Goal: Information Seeking & Learning: Learn about a topic

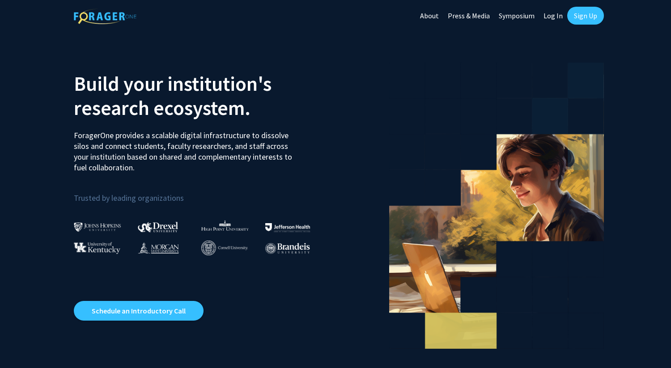
click at [591, 13] on link "Sign Up" at bounding box center [585, 16] width 37 height 18
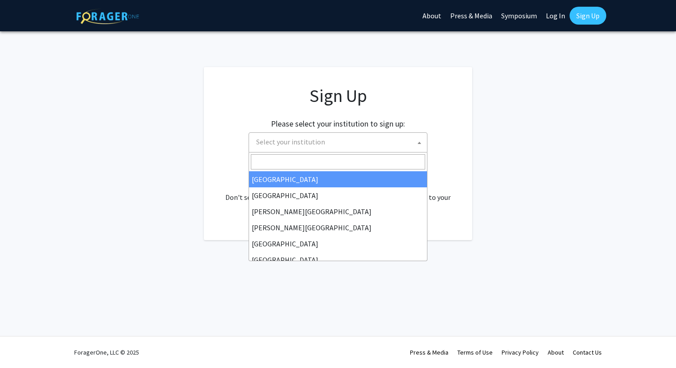
click at [329, 150] on span "Select your institution" at bounding box center [340, 142] width 174 height 18
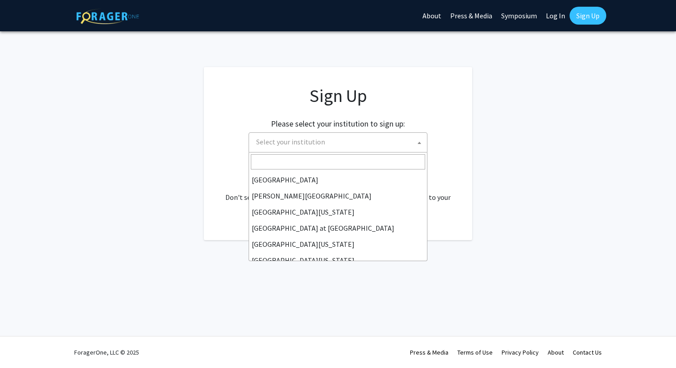
scroll to position [313, 0]
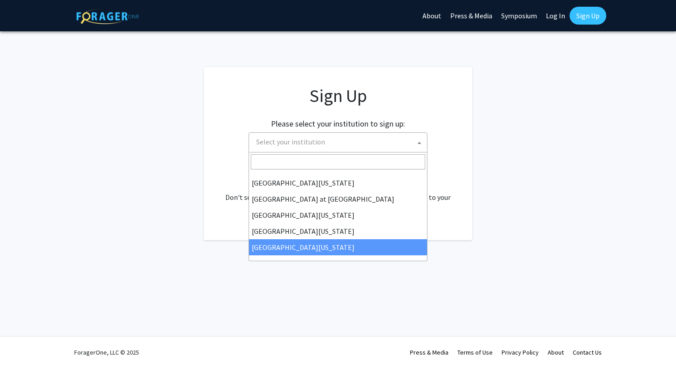
select select "33"
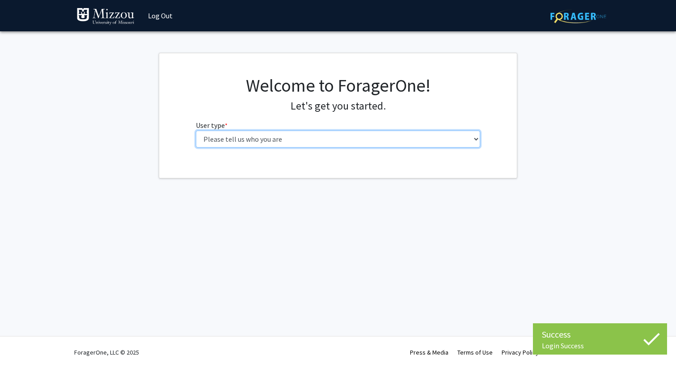
click at [276, 145] on select "Please tell us who you are Undergraduate Student Master's Student Doctoral Cand…" at bounding box center [338, 139] width 285 height 17
select select "1: undergrad"
click at [196, 131] on select "Please tell us who you are Undergraduate Student Master's Student Doctoral Cand…" at bounding box center [338, 139] width 285 height 17
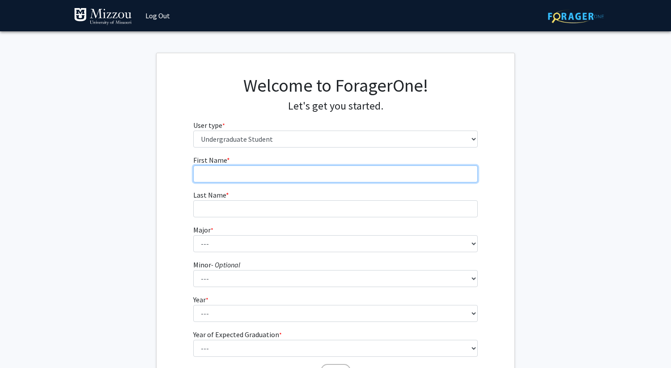
click at [297, 168] on input "First Name * required" at bounding box center [335, 173] width 285 height 17
type input "[PERSON_NAME]"
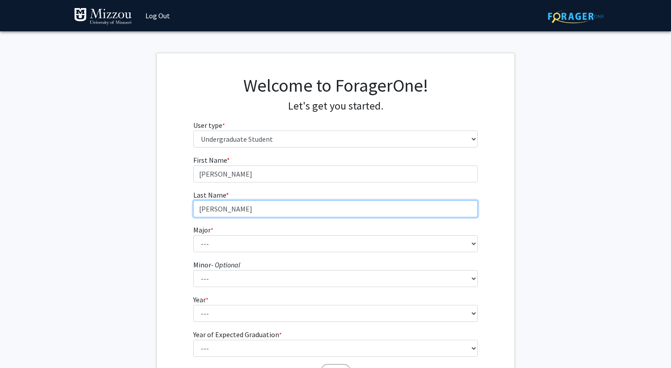
type input "Kariuki"
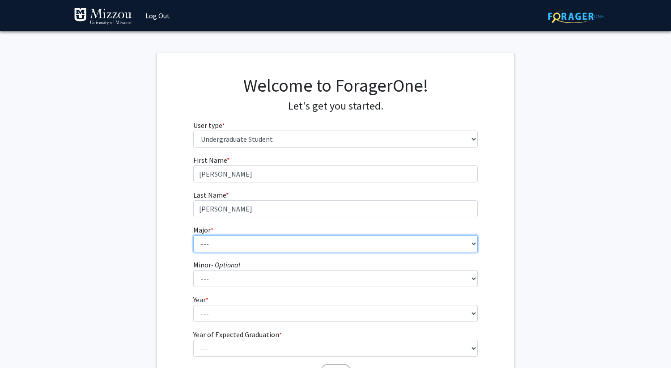
click at [205, 241] on select "--- Agribusiness Management Agricultural Education Agricultural Education: Comm…" at bounding box center [335, 243] width 285 height 17
select select "72: 2564"
click at [193, 235] on select "--- Agribusiness Management Agricultural Education Agricultural Education: Comm…" at bounding box center [335, 243] width 285 height 17
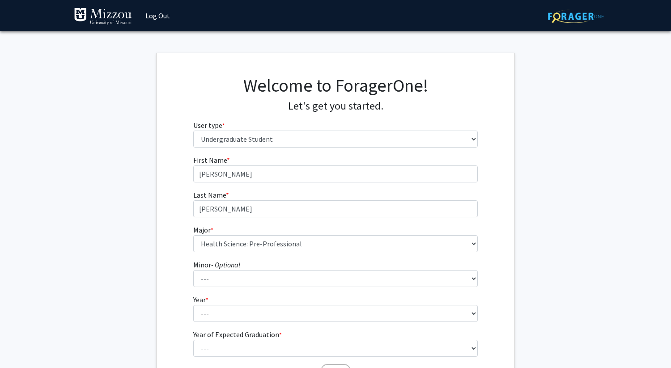
click at [210, 303] on fg-select "Year * required --- First-year Sophomore Junior Senior Postbaccalaureate Certif…" at bounding box center [335, 308] width 285 height 28
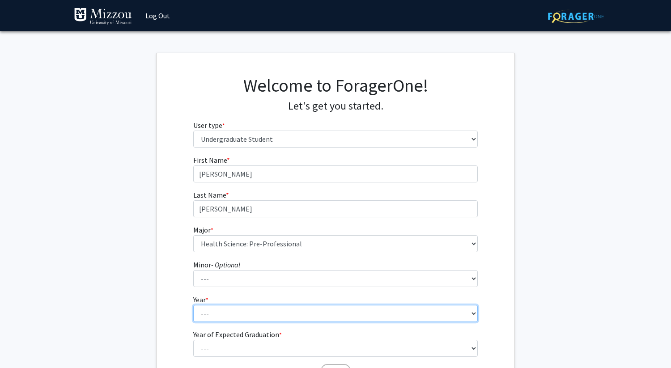
click at [210, 308] on select "--- First-year Sophomore Junior Senior Postbaccalaureate Certificate" at bounding box center [335, 313] width 285 height 17
select select "1: first-year"
click at [193, 305] on select "--- First-year Sophomore Junior Senior Postbaccalaureate Certificate" at bounding box center [335, 313] width 285 height 17
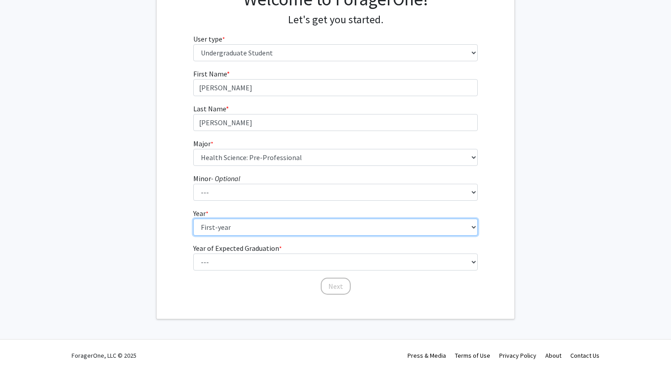
scroll to position [89, 0]
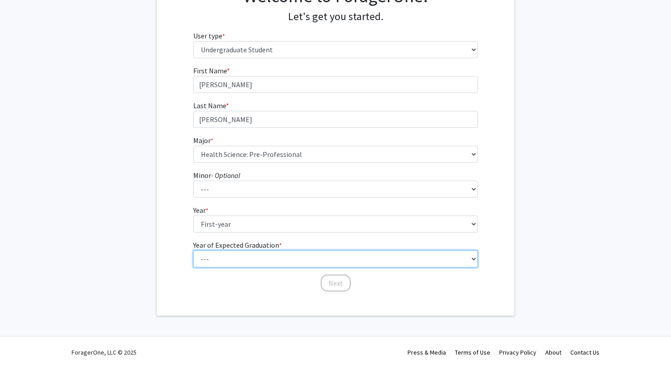
click at [219, 264] on select "--- 2025 2026 2027 2028 2029 2030 2031 2032 2033 2034" at bounding box center [335, 258] width 285 height 17
select select "5: 2029"
click at [193, 250] on select "--- 2025 2026 2027 2028 2029 2030 2031 2032 2033 2034" at bounding box center [335, 258] width 285 height 17
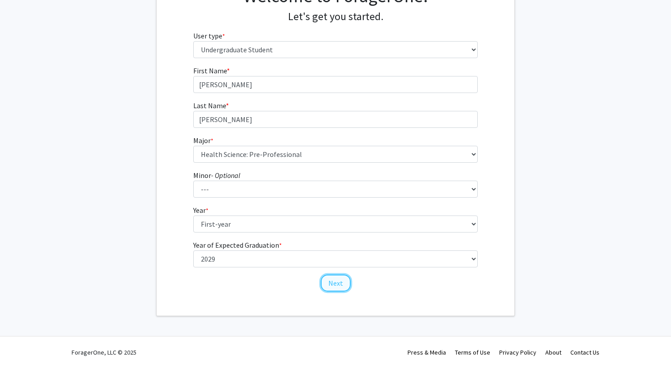
click at [329, 283] on button "Next" at bounding box center [336, 282] width 30 height 17
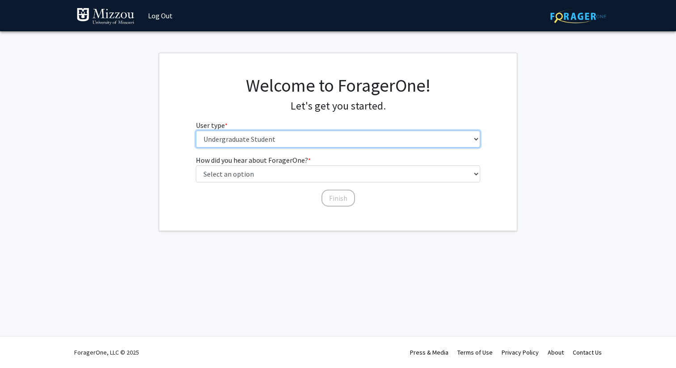
click at [315, 146] on select "Please tell us who you are Undergraduate Student Master's Student Doctoral Cand…" at bounding box center [338, 139] width 285 height 17
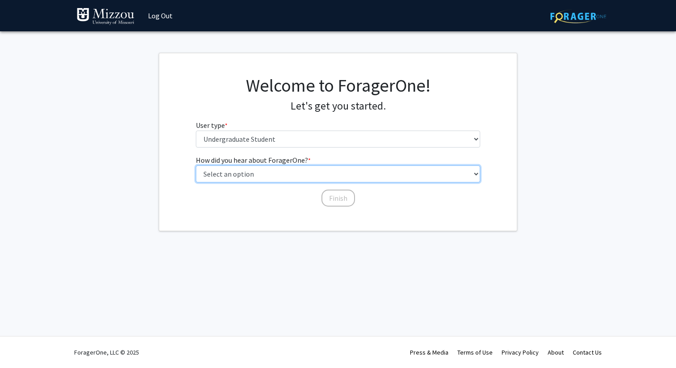
click at [292, 173] on select "Select an option Peer/student recommendation Faculty/staff recommendation Unive…" at bounding box center [338, 173] width 285 height 17
select select "3: university_website"
click at [196, 165] on select "Select an option Peer/student recommendation Faculty/staff recommendation Unive…" at bounding box center [338, 173] width 285 height 17
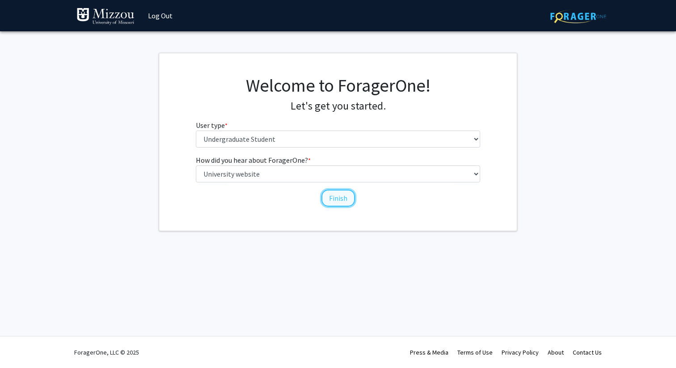
click at [334, 198] on button "Finish" at bounding box center [338, 198] width 34 height 17
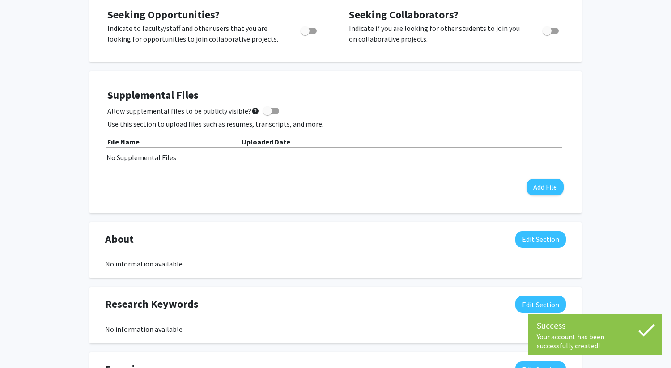
scroll to position [94, 0]
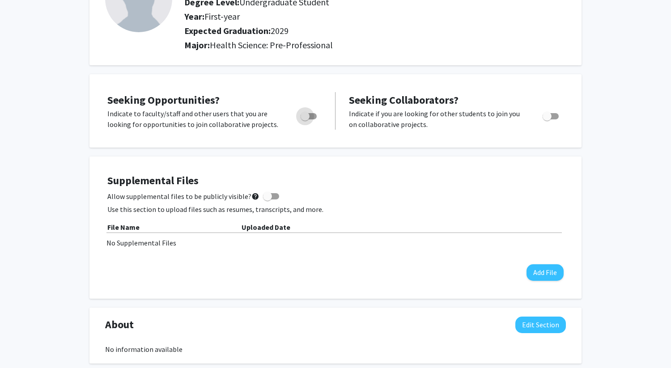
click at [312, 115] on span "Toggle" at bounding box center [308, 116] width 16 height 6
click at [305, 119] on input "Are you actively seeking opportunities?" at bounding box center [304, 119] width 0 height 0
checkbox input "true"
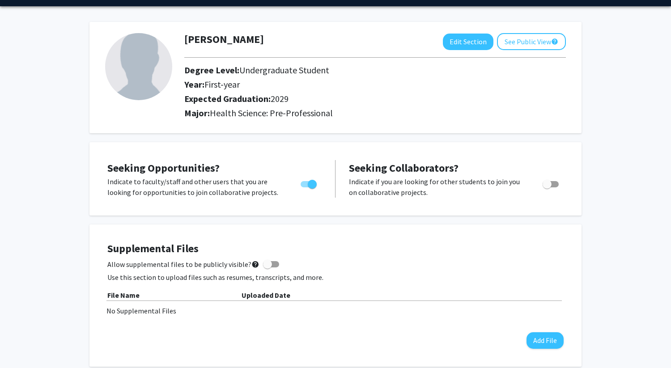
scroll to position [0, 0]
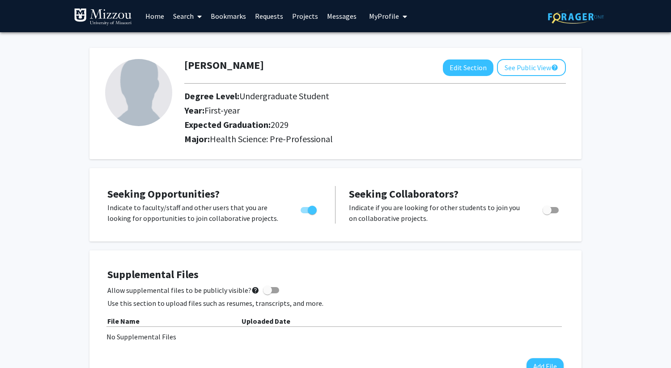
click at [184, 9] on link "Search" at bounding box center [188, 15] width 38 height 31
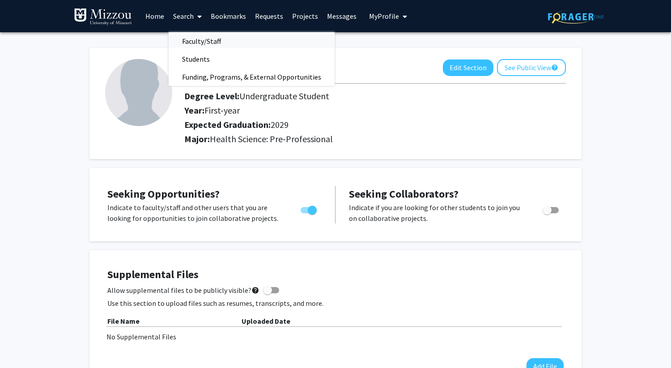
click at [186, 40] on span "Faculty/Staff" at bounding box center [202, 41] width 66 height 18
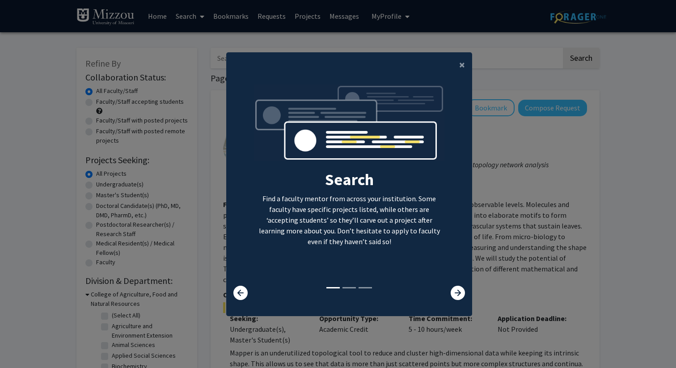
click at [344, 33] on modal-container "× Search Find a faculty mentor from across your institution. Some faculty have …" at bounding box center [338, 184] width 676 height 368
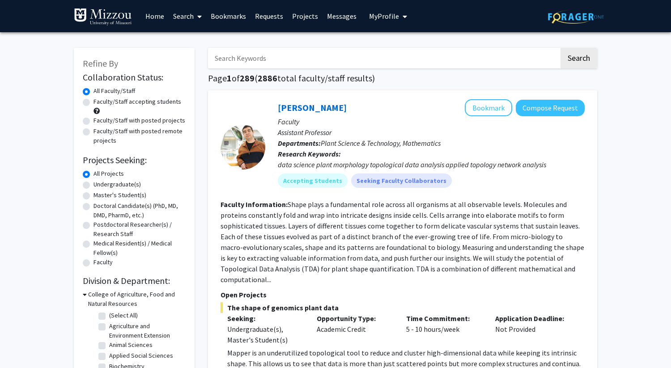
click at [276, 61] on input "Search Keywords" at bounding box center [383, 58] width 351 height 21
type input "merve"
click at [560, 48] on button "Search" at bounding box center [578, 58] width 37 height 21
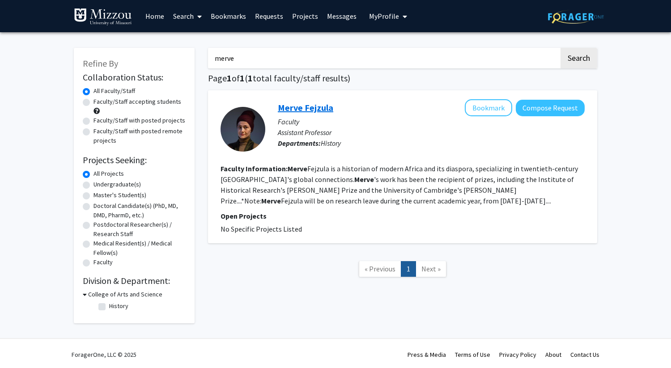
click at [307, 110] on link "Merve Fejzula" at bounding box center [305, 107] width 55 height 11
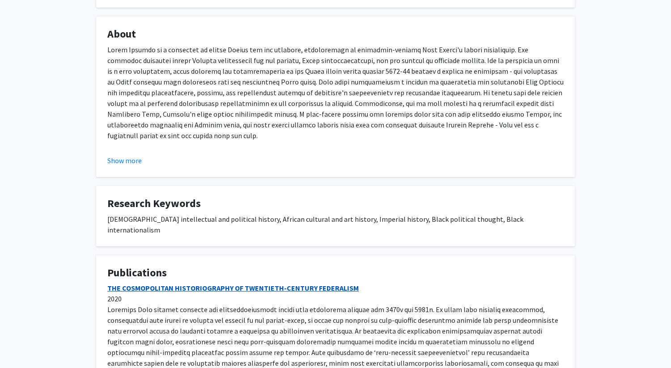
scroll to position [122, 0]
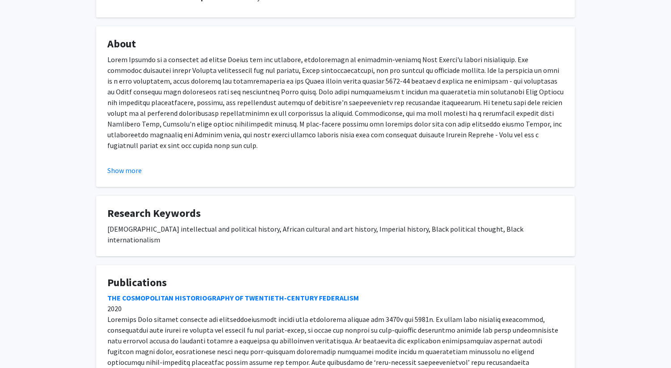
click at [127, 176] on fg-card "About Merve's work has been the recipient of prizes, including the Institute of…" at bounding box center [335, 106] width 478 height 160
click at [128, 170] on button "Show more" at bounding box center [124, 170] width 34 height 11
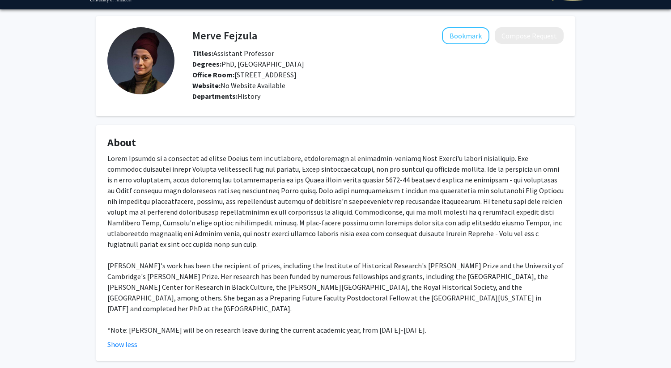
scroll to position [18, 0]
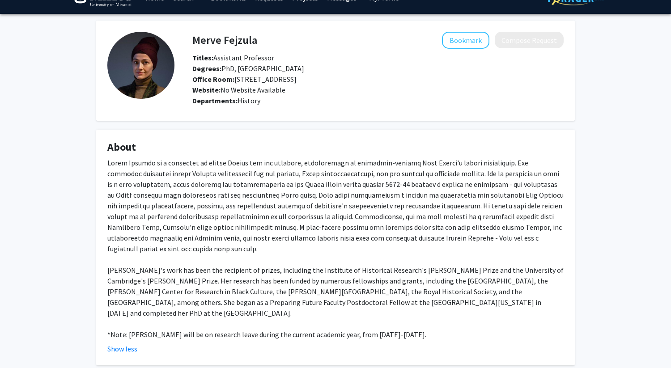
click at [236, 43] on h4 "Merve Fejzula" at bounding box center [224, 40] width 65 height 17
click at [161, 79] on img at bounding box center [140, 65] width 67 height 67
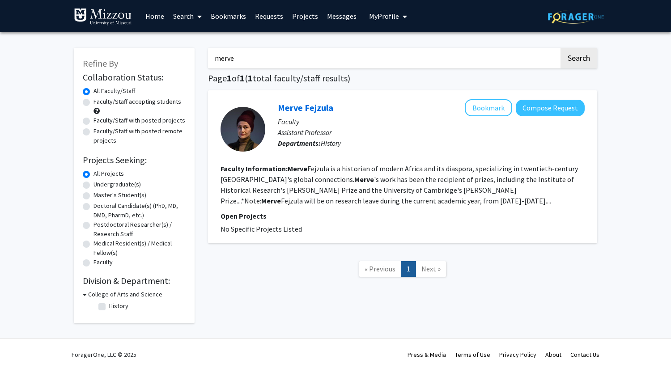
click at [237, 54] on input "merve" at bounding box center [383, 58] width 351 height 21
type input "liscum"
click at [560, 48] on button "Search" at bounding box center [578, 58] width 37 height 21
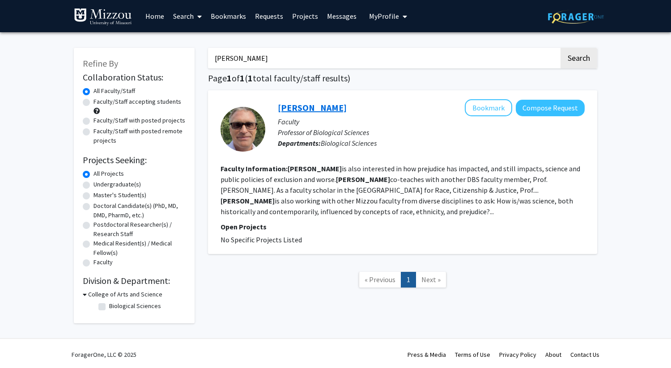
click at [289, 109] on link "Mannie Liscum" at bounding box center [312, 107] width 69 height 11
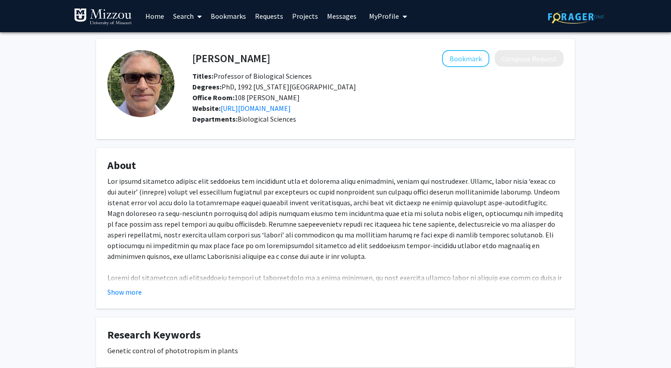
click at [159, 95] on img at bounding box center [140, 83] width 67 height 67
click at [128, 288] on button "Show more" at bounding box center [124, 292] width 34 height 11
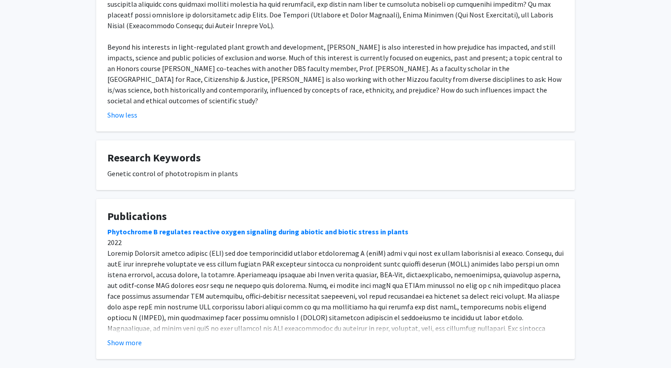
scroll to position [363, 0]
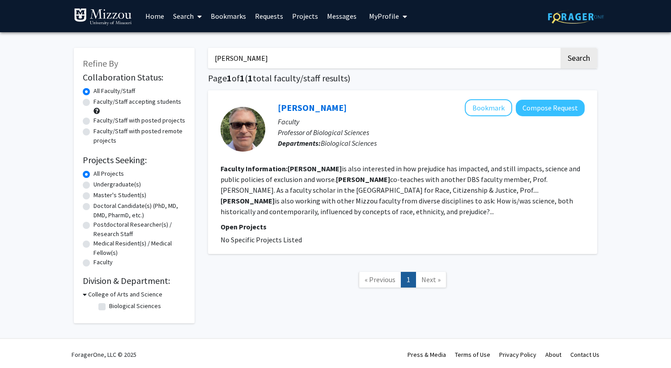
click at [243, 63] on input "liscum" at bounding box center [383, 58] width 351 height 21
type input "rudy"
click at [560, 48] on button "Search" at bounding box center [578, 58] width 37 height 21
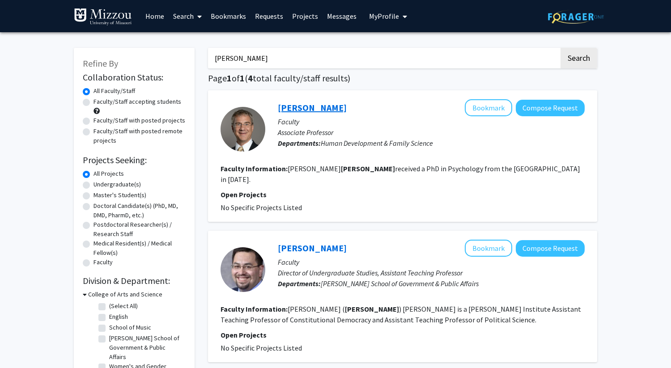
click at [279, 107] on link "Duane Rudy" at bounding box center [312, 107] width 69 height 11
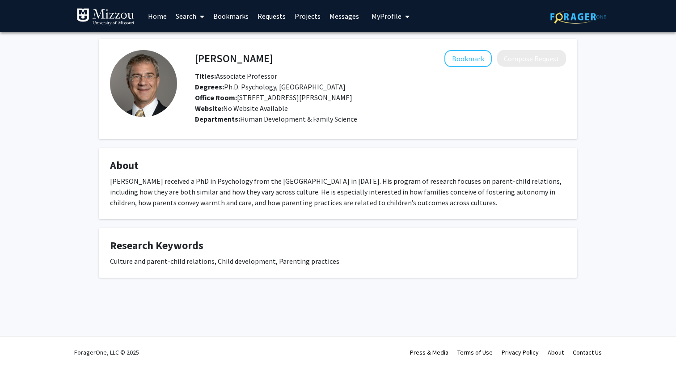
click at [155, 78] on img at bounding box center [143, 83] width 67 height 67
click at [350, 181] on div "Dr. Duane Rudy received a PhD in Psychology from the University of Toronto in 2…" at bounding box center [338, 192] width 456 height 32
click at [371, 139] on fg-card "Duane Rudy Bookmark Compose Request Titles: Associate Professor Degrees: Ph.D. …" at bounding box center [338, 89] width 478 height 100
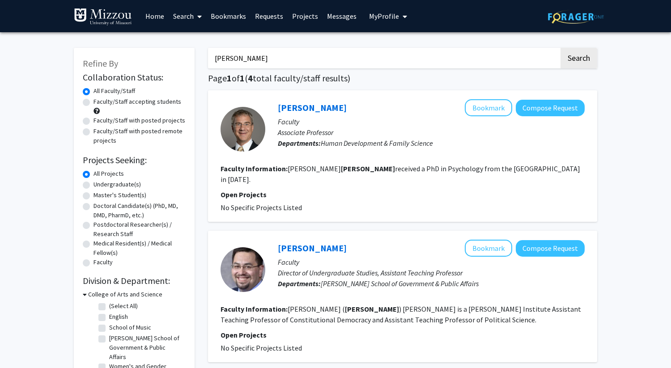
click at [296, 65] on input "rudy" at bounding box center [383, 58] width 351 height 21
type input "ganley"
click at [560, 48] on button "Search" at bounding box center [578, 58] width 37 height 21
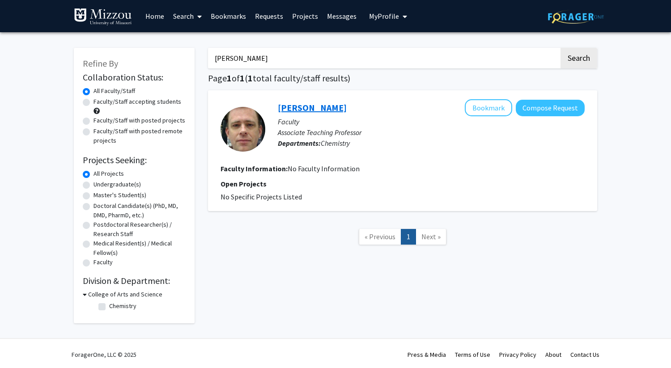
click at [308, 113] on link "Brian Ganley" at bounding box center [312, 107] width 69 height 11
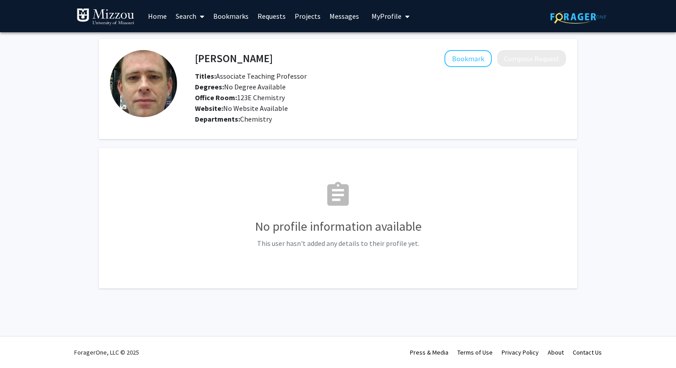
click at [269, 87] on span "Degrees: No Degree Available" at bounding box center [240, 86] width 91 height 9
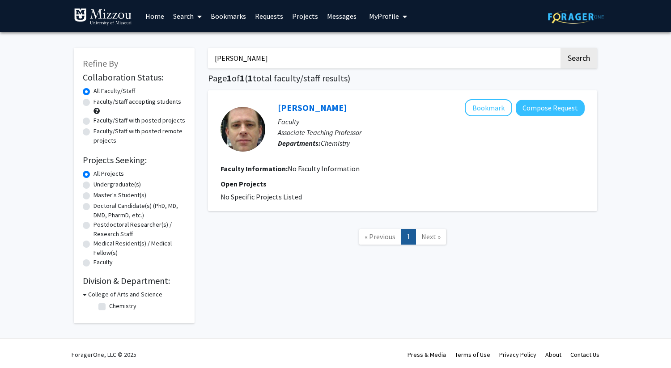
click at [263, 58] on input "ganley" at bounding box center [383, 58] width 351 height 21
click at [161, 100] on label "Faculty/Staff accepting students" at bounding box center [137, 101] width 88 height 9
click at [99, 100] on input "Faculty/Staff accepting students" at bounding box center [96, 100] width 6 height 6
radio input "true"
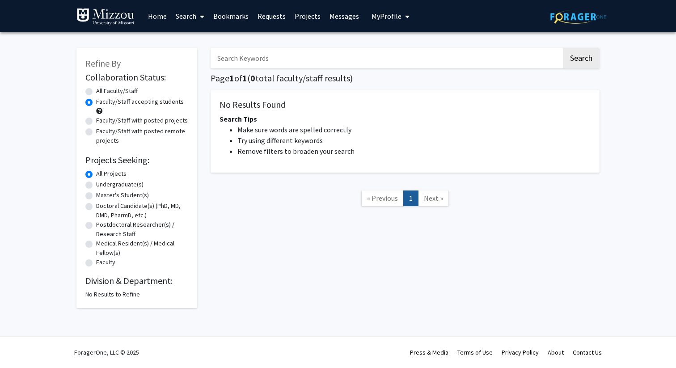
click at [303, 65] on input "Search Keywords" at bounding box center [386, 58] width 351 height 21
click at [563, 48] on button "Search" at bounding box center [581, 58] width 37 height 21
radio input "true"
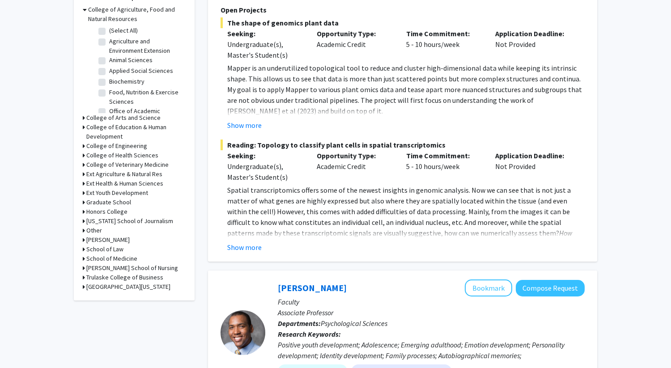
scroll to position [238, 0]
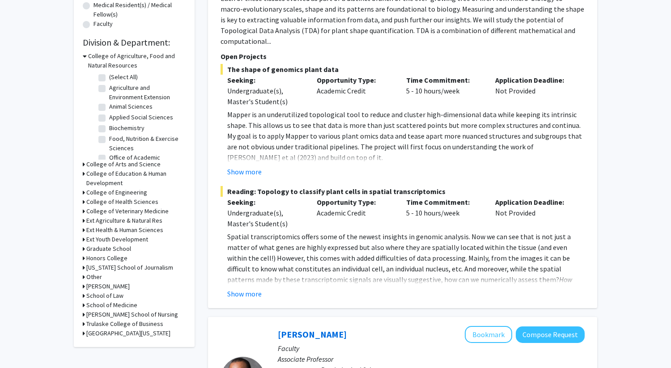
click at [85, 58] on icon at bounding box center [85, 55] width 4 height 9
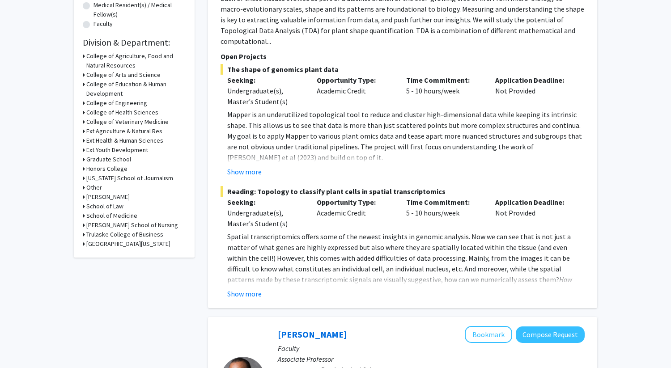
click at [84, 114] on icon at bounding box center [84, 112] width 2 height 9
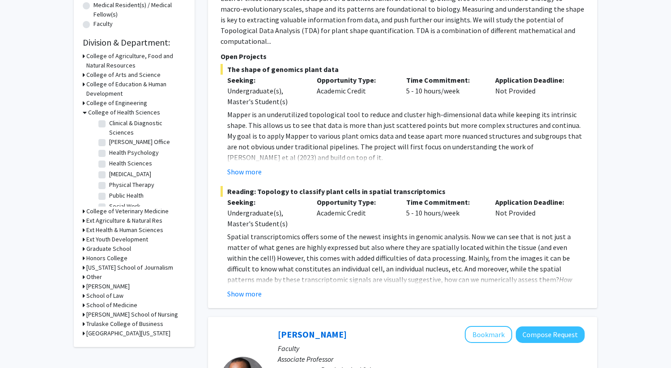
scroll to position [0, 0]
click at [86, 307] on div "School of Medicine" at bounding box center [134, 304] width 103 height 9
click at [83, 306] on icon at bounding box center [84, 304] width 2 height 9
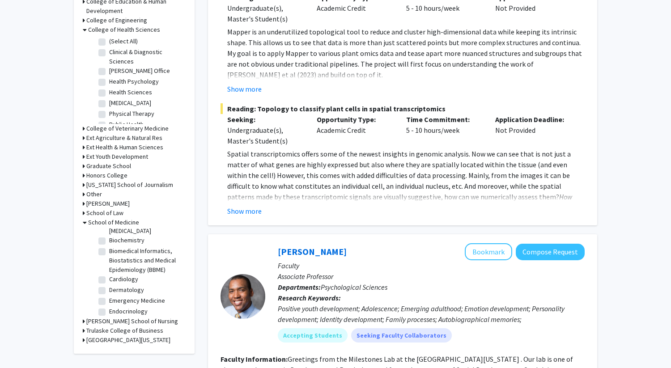
scroll to position [37, 0]
click at [106, 267] on fg-checkbox "Cardiology Cardiology" at bounding box center [140, 266] width 85 height 11
click at [109, 267] on label "Cardiology" at bounding box center [123, 265] width 29 height 9
click at [109, 267] on input "Cardiology" at bounding box center [112, 264] width 6 height 6
checkbox input "true"
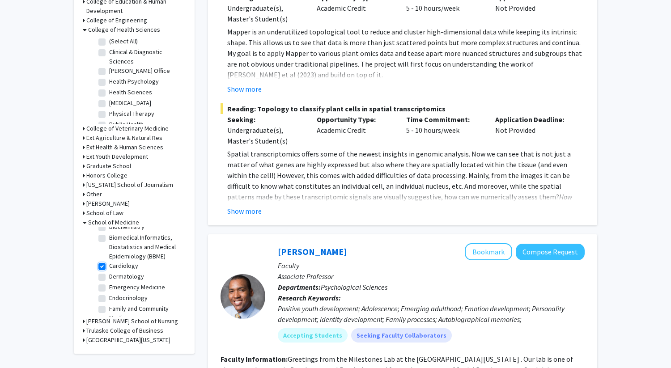
checkbox input "true"
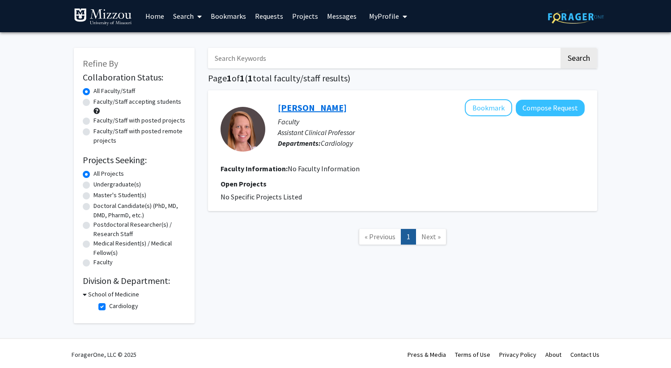
click at [310, 109] on link "Kristina Gifft" at bounding box center [312, 107] width 69 height 11
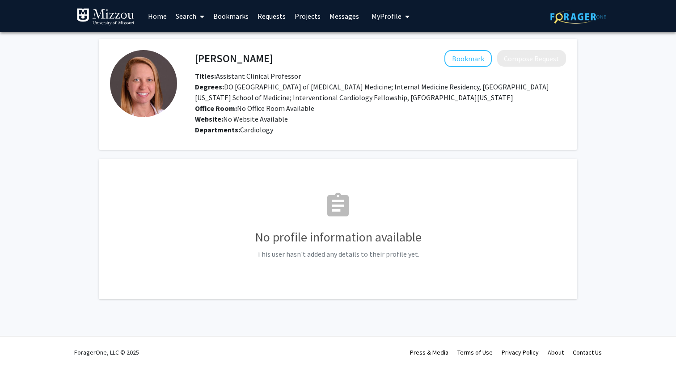
click at [122, 94] on img at bounding box center [143, 83] width 67 height 67
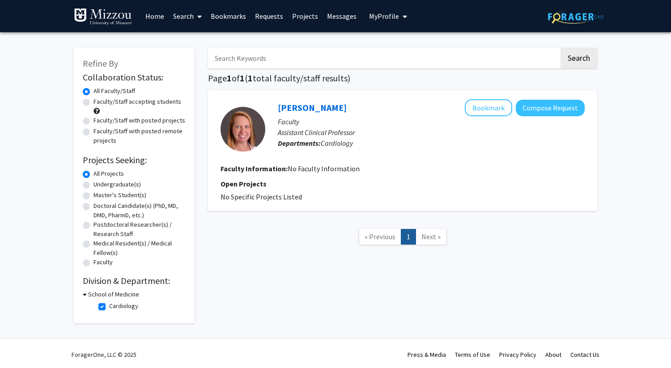
scroll to position [2, 0]
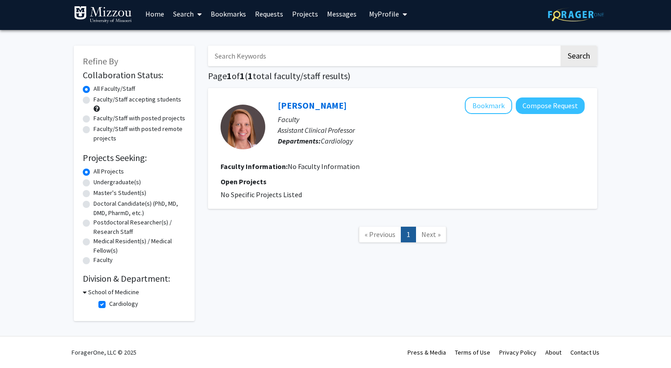
click at [109, 303] on label "Cardiology" at bounding box center [123, 303] width 29 height 9
click at [109, 303] on input "Cardiology" at bounding box center [112, 302] width 6 height 6
checkbox input "false"
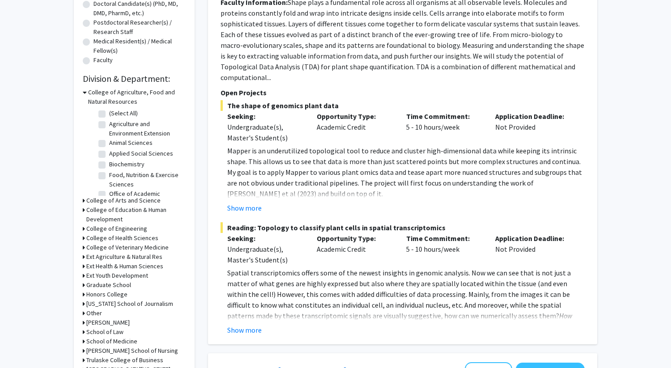
scroll to position [203, 0]
click at [84, 236] on icon at bounding box center [84, 236] width 2 height 9
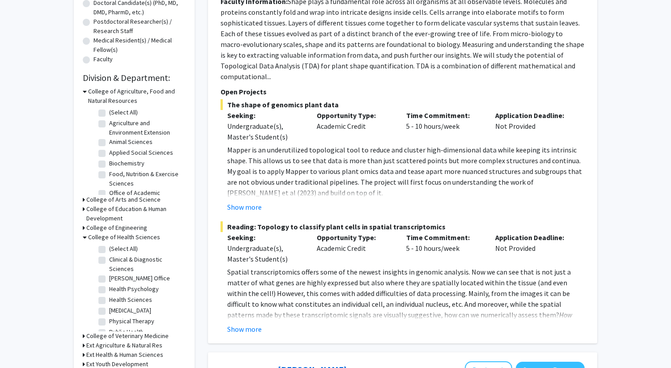
click at [109, 247] on label "(Select All)" at bounding box center [123, 248] width 29 height 9
click at [109, 247] on input "(Select All)" at bounding box center [112, 247] width 6 height 6
checkbox input "true"
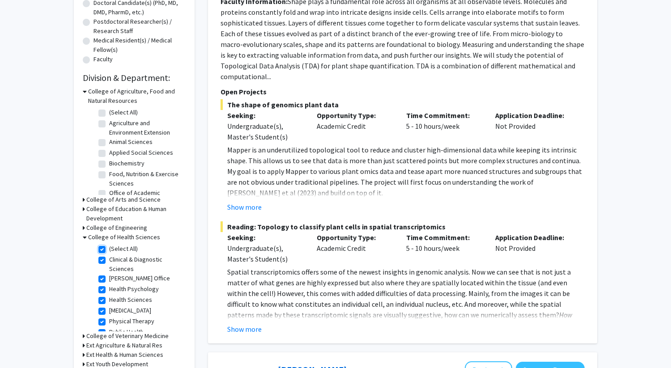
checkbox input "true"
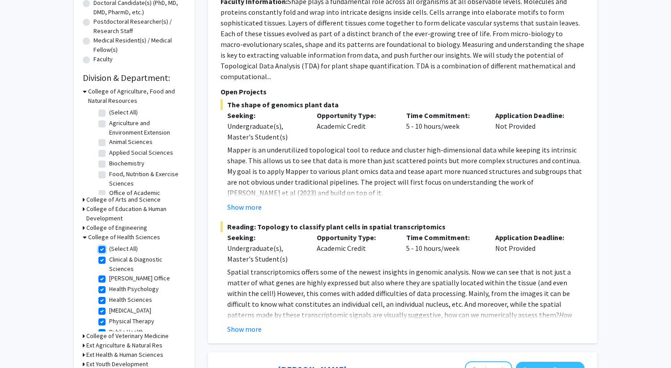
checkbox input "true"
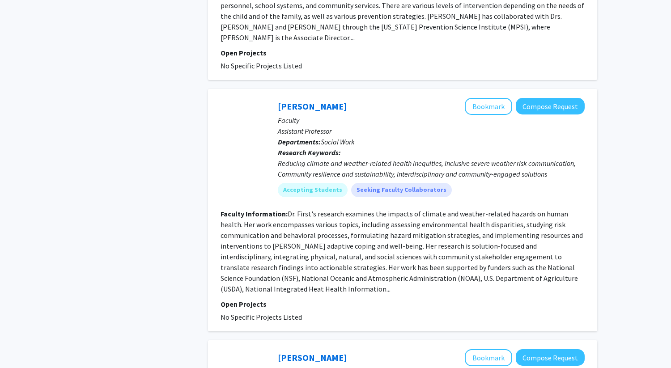
scroll to position [2275, 0]
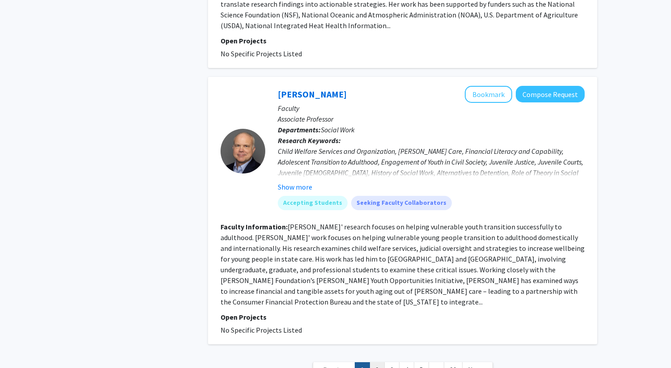
click at [375, 362] on link "2" at bounding box center [376, 370] width 15 height 16
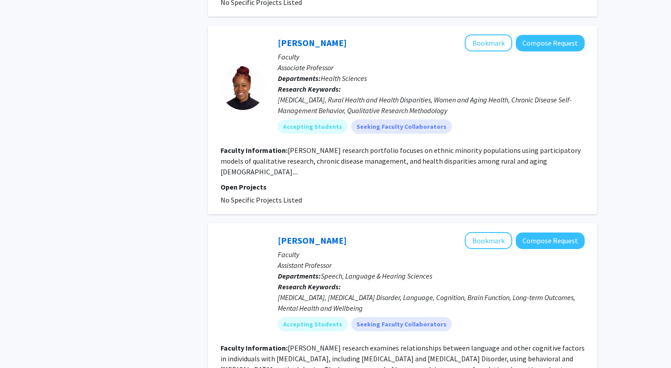
scroll to position [753, 0]
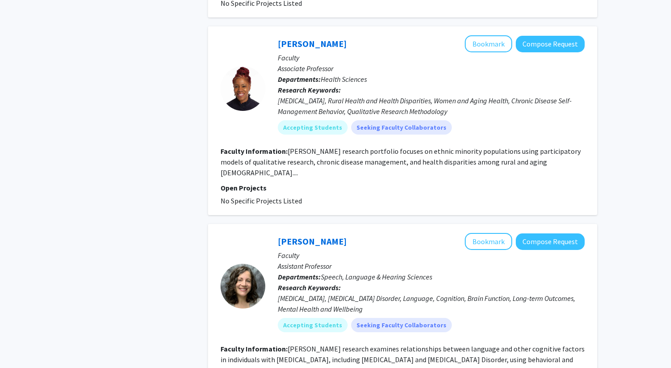
click at [287, 95] on div "Type 2 Diabetes, Rural Health and Health Disparities, Women and Aging Health, C…" at bounding box center [431, 105] width 307 height 21
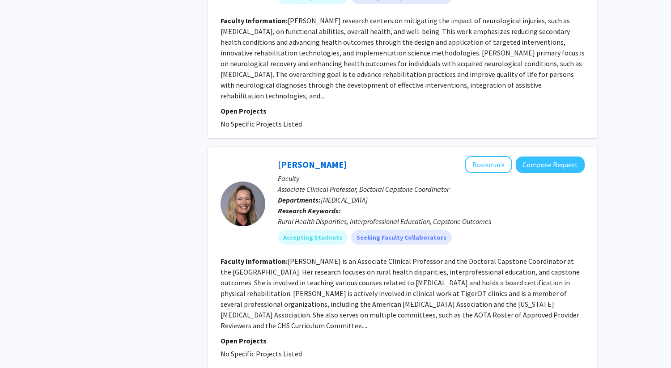
scroll to position [2110, 0]
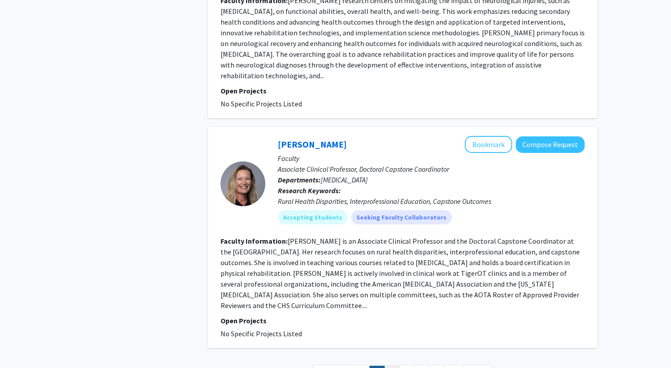
click at [390, 366] on link "3" at bounding box center [391, 374] width 15 height 16
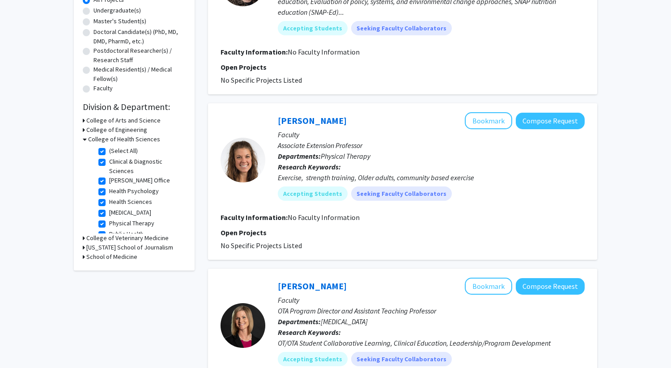
click at [109, 148] on label "(Select All)" at bounding box center [123, 150] width 29 height 9
click at [109, 148] on input "(Select All)" at bounding box center [112, 149] width 6 height 6
checkbox input "false"
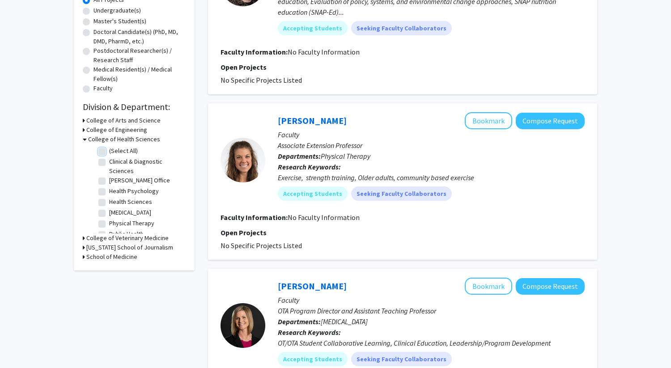
checkbox input "false"
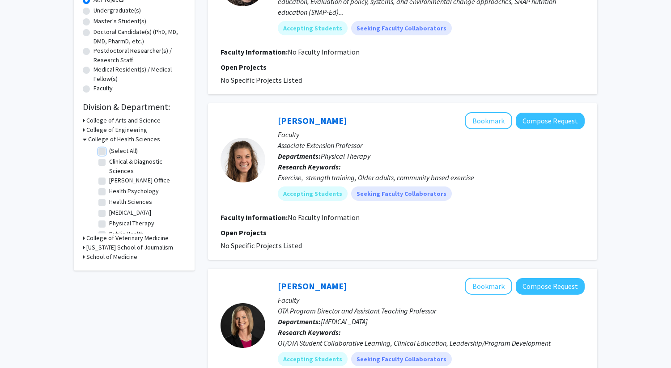
checkbox input "false"
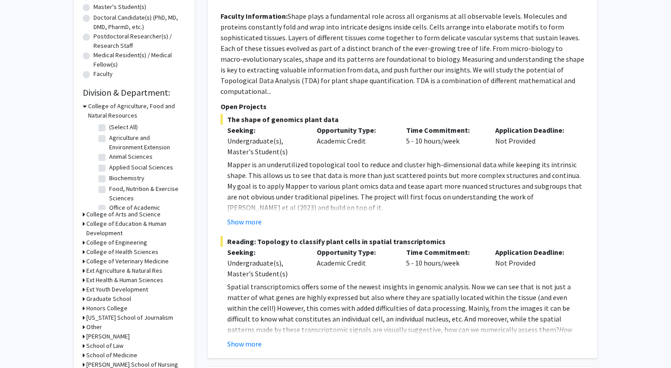
scroll to position [217, 0]
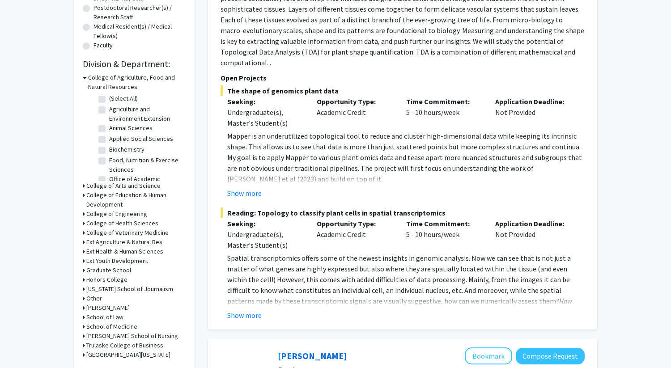
click at [89, 223] on h3 "College of Health Sciences" at bounding box center [122, 223] width 72 height 9
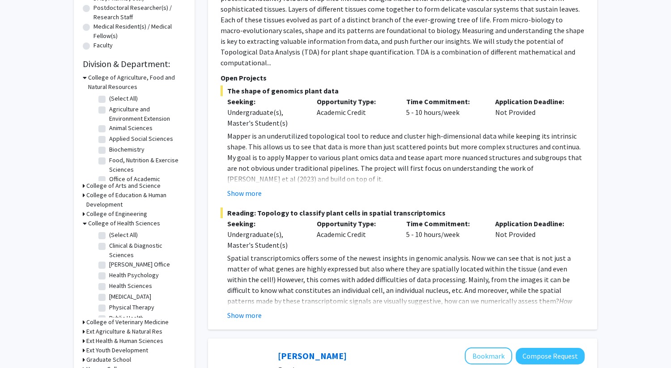
click at [89, 223] on h3 "College of Health Sciences" at bounding box center [124, 223] width 72 height 9
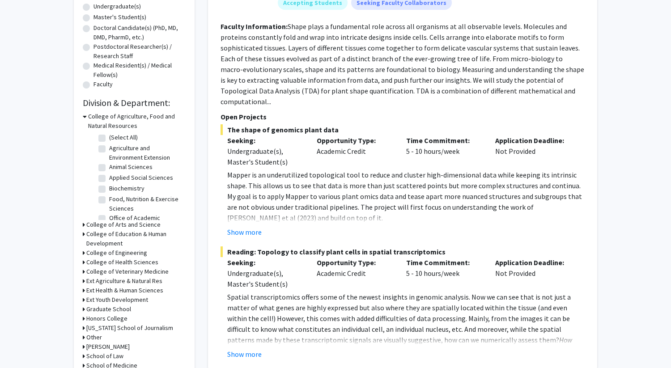
scroll to position [172, 0]
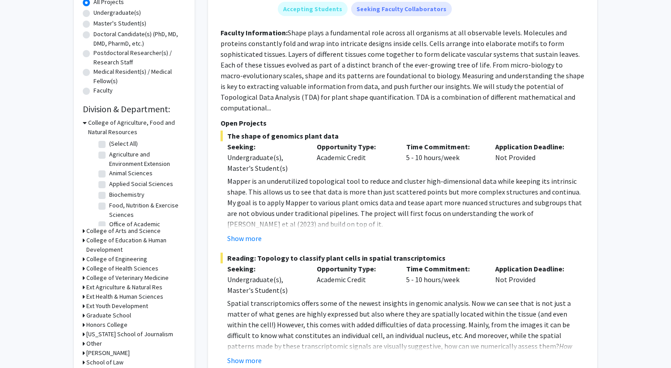
click at [86, 121] on icon at bounding box center [85, 122] width 4 height 9
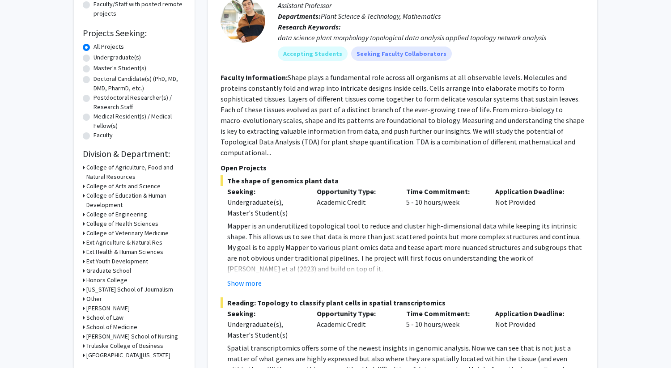
scroll to position [104, 0]
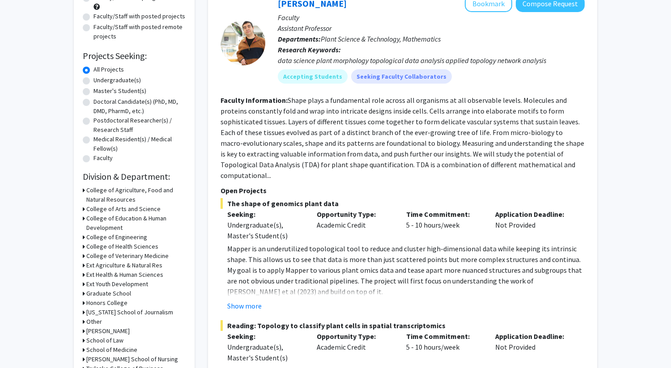
click at [93, 81] on label "Undergraduate(s)" at bounding box center [116, 80] width 47 height 9
click at [93, 81] on input "Undergraduate(s)" at bounding box center [96, 79] width 6 height 6
radio input "true"
